Goal: Task Accomplishment & Management: Manage account settings

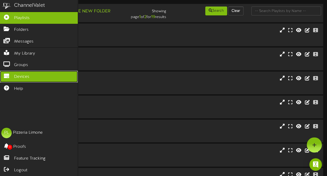
click at [16, 76] on span "Devices" at bounding box center [21, 77] width 15 height 6
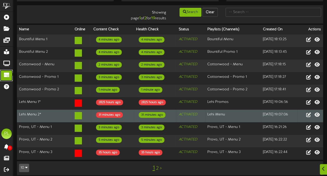
scroll to position [28, 0]
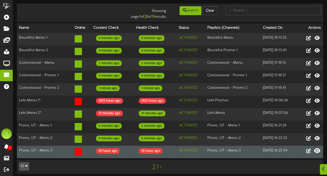
click at [318, 147] on icon at bounding box center [317, 150] width 6 height 6
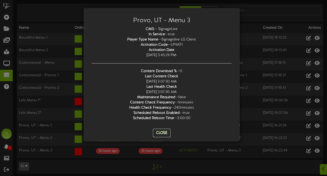
click at [161, 130] on button "Close" at bounding box center [161, 132] width 17 height 8
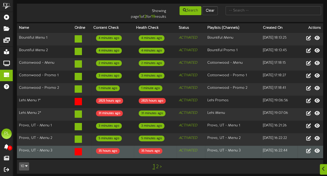
click at [179, 149] on icon "ACTIVATED" at bounding box center [188, 150] width 18 height 4
click at [188, 151] on td "ACTIVATED" at bounding box center [191, 151] width 29 height 13
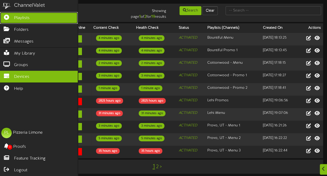
click at [28, 15] on span "Playlists" at bounding box center [22, 18] width 16 height 6
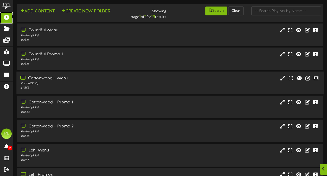
scroll to position [109, 0]
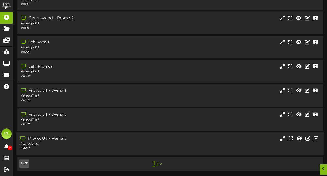
click at [109, 139] on div "Provo, UT - Menu 3" at bounding box center [80, 138] width 120 height 6
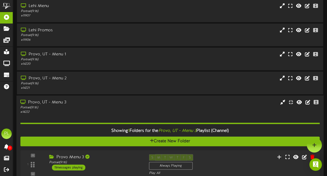
scroll to position [140, 0]
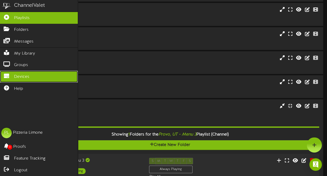
click at [9, 76] on link "Devices" at bounding box center [39, 77] width 78 height 12
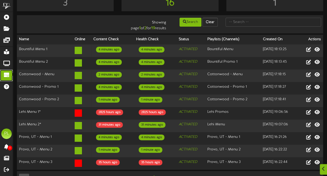
scroll to position [28, 0]
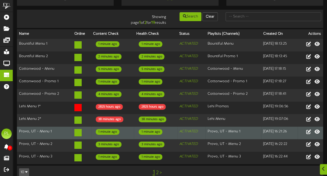
scroll to position [28, 0]
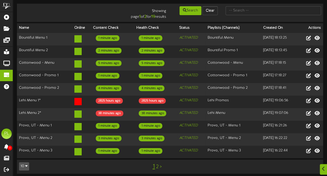
click at [157, 164] on link "2" at bounding box center [157, 167] width 3 height 6
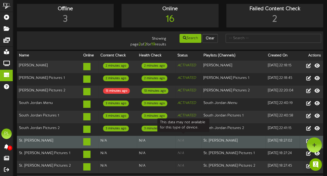
scroll to position [16, 0]
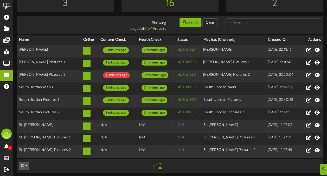
click at [157, 163] on link "1" at bounding box center [157, 166] width 2 height 6
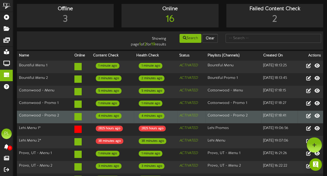
scroll to position [28, 0]
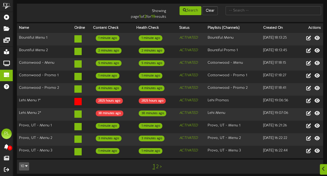
click at [156, 164] on link "2" at bounding box center [157, 167] width 3 height 6
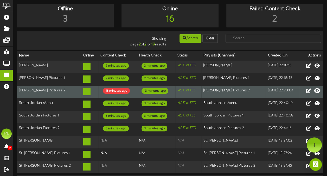
click at [317, 91] on icon at bounding box center [317, 90] width 6 height 6
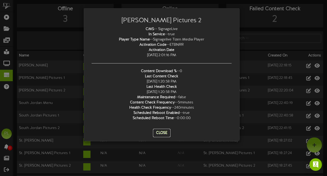
click at [163, 131] on button "Close" at bounding box center [161, 132] width 17 height 8
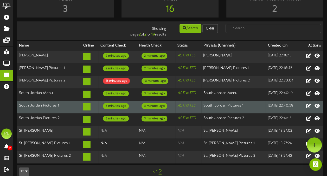
scroll to position [9, 0]
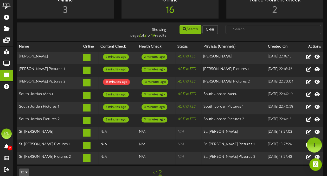
click at [158, 170] on div "< 1 2" at bounding box center [158, 172] width 78 height 10
click at [157, 170] on link "1" at bounding box center [157, 173] width 2 height 6
